Goal: Task Accomplishment & Management: Use online tool/utility

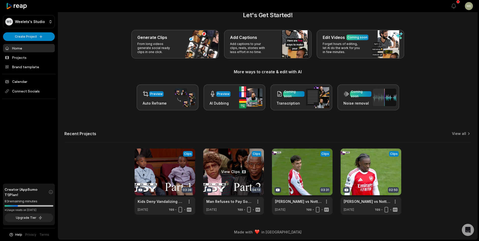
click at [231, 174] on link at bounding box center [233, 181] width 61 height 66
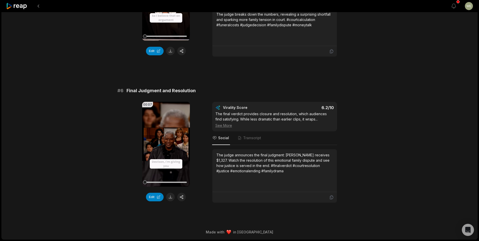
scroll to position [629, 0]
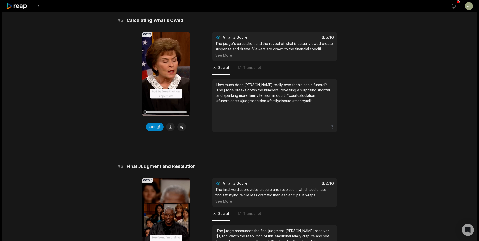
scroll to position [11, 0]
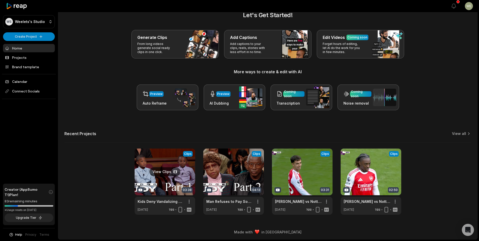
click at [159, 170] on link at bounding box center [165, 181] width 61 height 66
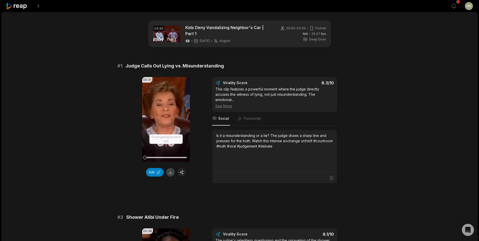
click at [169, 173] on button at bounding box center [170, 172] width 9 height 9
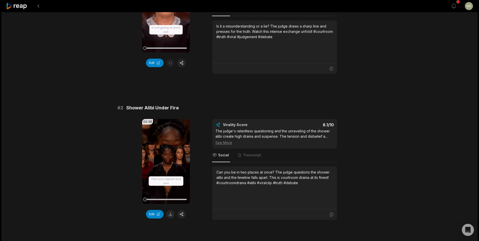
scroll to position [151, 0]
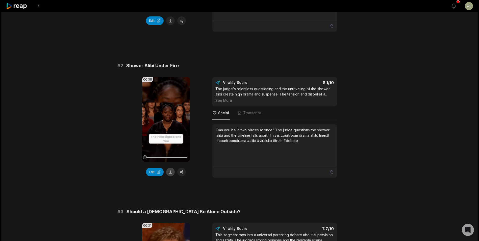
click at [171, 168] on button at bounding box center [170, 172] width 9 height 9
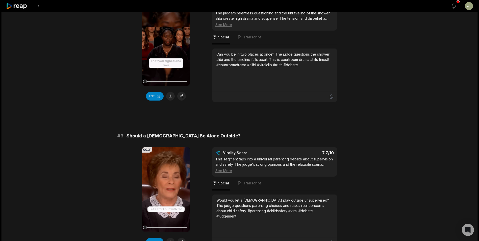
scroll to position [303, 0]
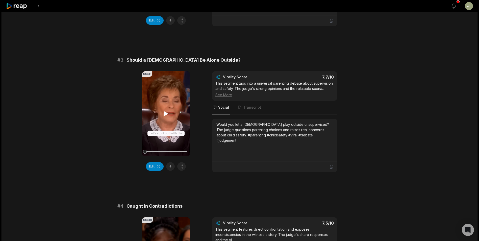
drag, startPoint x: 169, startPoint y: 162, endPoint x: 183, endPoint y: 148, distance: 19.5
click at [169, 162] on button at bounding box center [170, 166] width 9 height 9
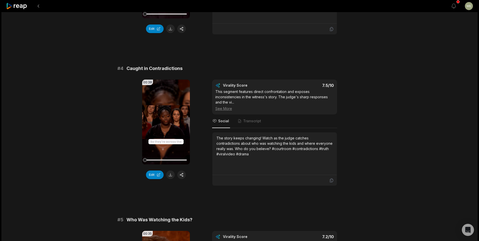
scroll to position [480, 0]
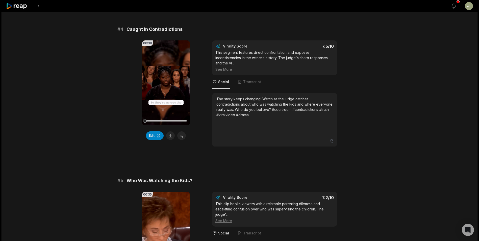
drag, startPoint x: 170, startPoint y: 131, endPoint x: 211, endPoint y: 122, distance: 41.3
click at [170, 131] on button at bounding box center [170, 135] width 9 height 9
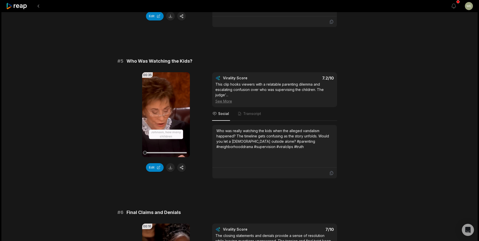
scroll to position [656, 0]
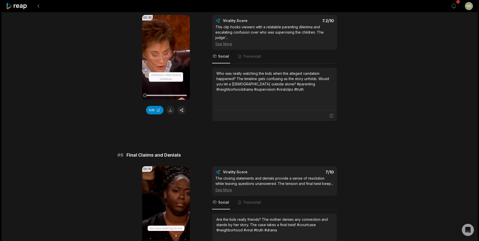
click at [171, 106] on button at bounding box center [170, 110] width 9 height 9
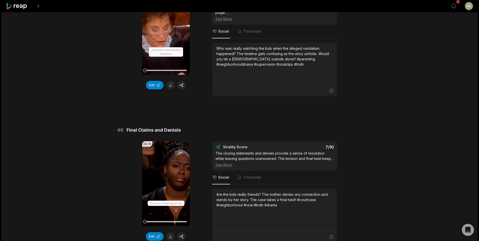
scroll to position [715, 0]
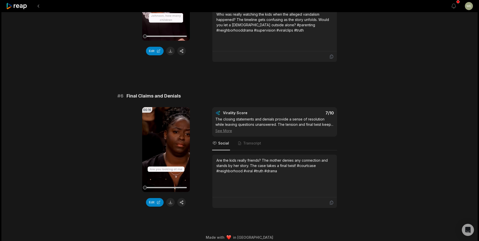
drag, startPoint x: 171, startPoint y: 199, endPoint x: 176, endPoint y: 193, distance: 7.6
click at [171, 199] on button at bounding box center [170, 202] width 9 height 9
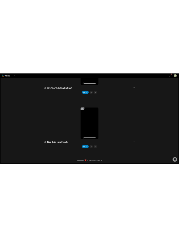
scroll to position [482, 0]
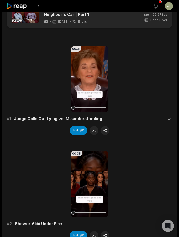
scroll to position [50, 0]
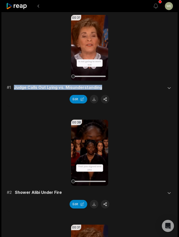
drag, startPoint x: 14, startPoint y: 87, endPoint x: 105, endPoint y: 85, distance: 91.4
click at [106, 85] on div "# 1 Judge Calls Out Lying vs. Misunderstanding" at bounding box center [90, 88] width 166 height 6
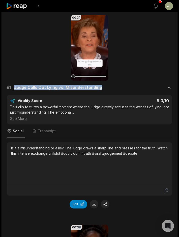
drag, startPoint x: 105, startPoint y: 85, endPoint x: 85, endPoint y: 86, distance: 19.9
copy span "Judge Calls Out Lying vs. Misunderstanding"
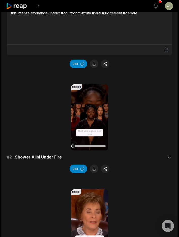
scroll to position [202, 0]
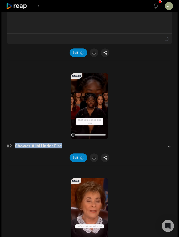
drag, startPoint x: 13, startPoint y: 145, endPoint x: 63, endPoint y: 146, distance: 50.2
click at [63, 146] on div "# 2 Shower Alibi Under Fire" at bounding box center [90, 146] width 166 height 6
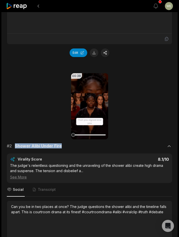
drag, startPoint x: 63, startPoint y: 146, endPoint x: 50, endPoint y: 147, distance: 13.4
copy div "Shower Alibi Under Fire"
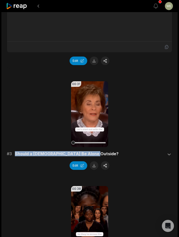
drag, startPoint x: 14, startPoint y: 153, endPoint x: 93, endPoint y: 152, distance: 79.3
click at [93, 152] on div "# 3 Should a 4-Year-Old Be Alone Outside?" at bounding box center [90, 154] width 166 height 6
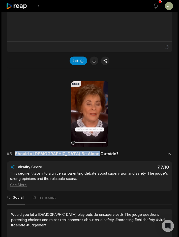
drag, startPoint x: 93, startPoint y: 152, endPoint x: 71, endPoint y: 151, distance: 22.3
drag, startPoint x: 71, startPoint y: 151, endPoint x: 87, endPoint y: 150, distance: 16.4
click at [87, 150] on div "00:31 Your browser does not support mp4 format. # 3 Should a 4-Year-Old Be Alon…" at bounding box center [90, 178] width 166 height 194
drag, startPoint x: 15, startPoint y: 152, endPoint x: 93, endPoint y: 152, distance: 78.0
click at [93, 152] on div "# 3 Should a 4-Year-Old Be Alone Outside?" at bounding box center [90, 154] width 166 height 6
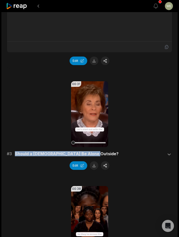
drag, startPoint x: 93, startPoint y: 152, endPoint x: 74, endPoint y: 151, distance: 18.4
copy span "Should a [DEMOGRAPHIC_DATA] Be Alone Outside?"
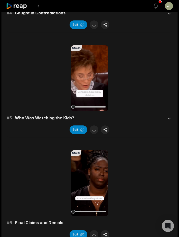
scroll to position [656, 0]
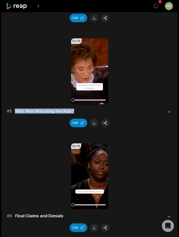
drag, startPoint x: 62, startPoint y: 110, endPoint x: 82, endPoint y: 111, distance: 19.4
click at [82, 111] on div "# 5 Who Was Watching the Kids?" at bounding box center [90, 112] width 166 height 6
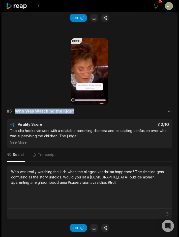
drag, startPoint x: 82, startPoint y: 111, endPoint x: 53, endPoint y: 108, distance: 28.9
copy div "Who Was Watching the Kids?"
click at [20, 4] on icon at bounding box center [16, 6] width 21 height 7
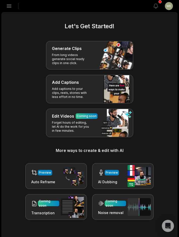
click at [11, 7] on icon "button" at bounding box center [9, 6] width 6 height 6
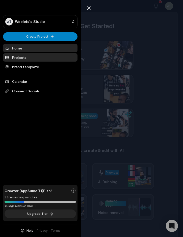
click at [29, 59] on link "Projects" at bounding box center [40, 57] width 74 height 8
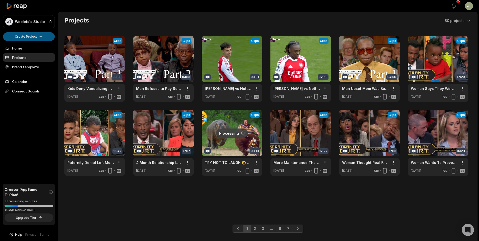
click at [33, 37] on html "WS Weelets's Studio Create Project Home Projects Brand template Calendar Connec…" at bounding box center [239, 120] width 479 height 241
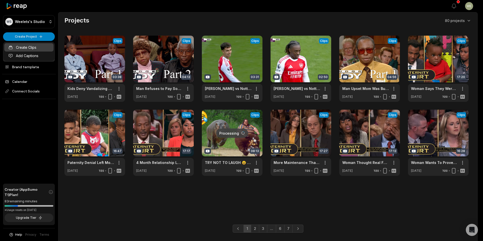
click at [24, 49] on link "Create Clips" at bounding box center [28, 47] width 49 height 8
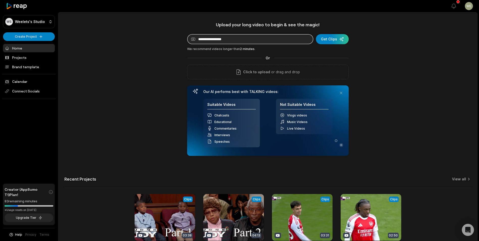
click at [224, 40] on input at bounding box center [250, 39] width 126 height 10
paste input "**********"
type input "**********"
click at [328, 39] on div "submit" at bounding box center [332, 39] width 33 height 10
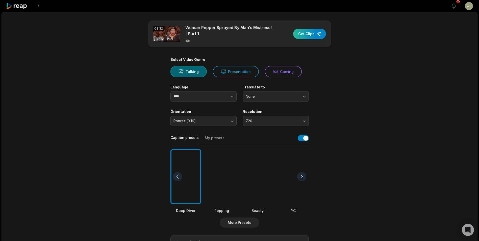
click at [309, 35] on div "button" at bounding box center [309, 34] width 33 height 10
